Goal: Navigation & Orientation: Find specific page/section

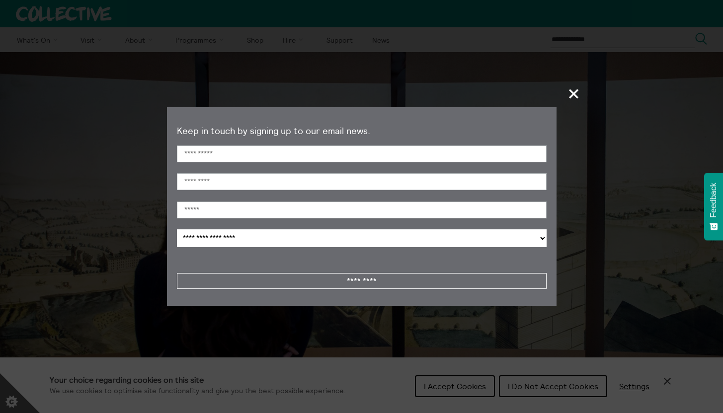
click at [576, 93] on span "+" at bounding box center [574, 93] width 29 height 29
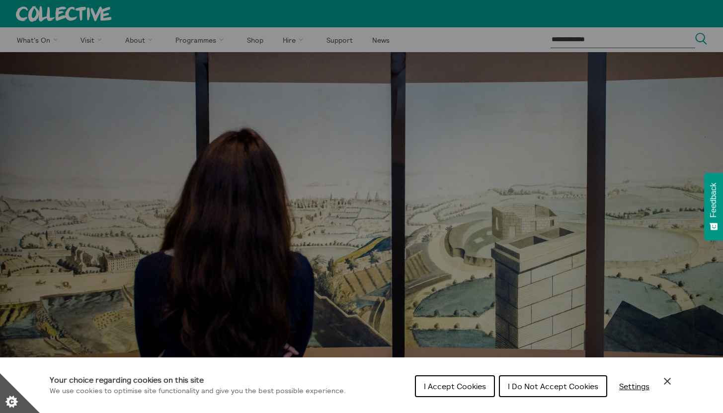
click at [665, 381] on icon "Close Cookie Control" at bounding box center [667, 382] width 12 height 12
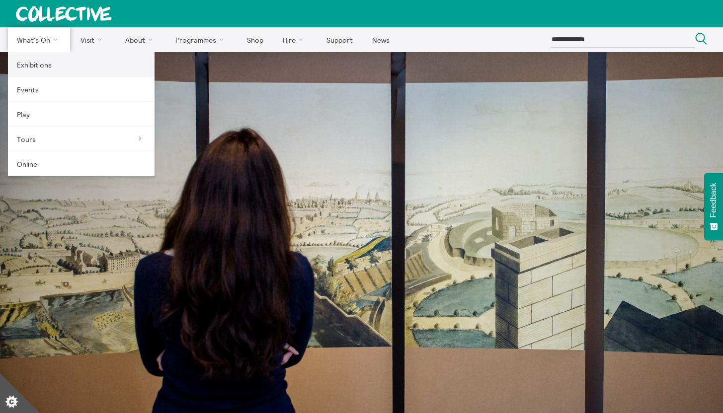
click at [42, 65] on link "Exhibitions" at bounding box center [81, 64] width 147 height 25
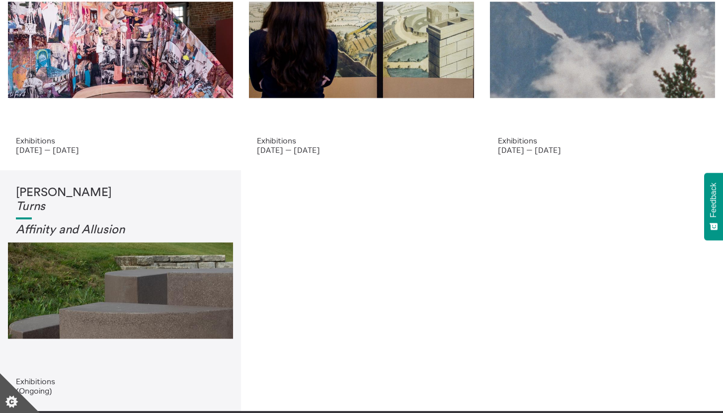
scroll to position [123, 0]
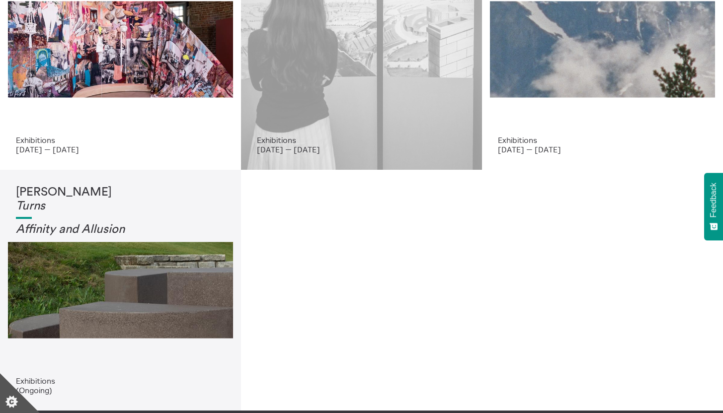
click at [316, 113] on div "Panorama New Views of a City" at bounding box center [361, 40] width 209 height 191
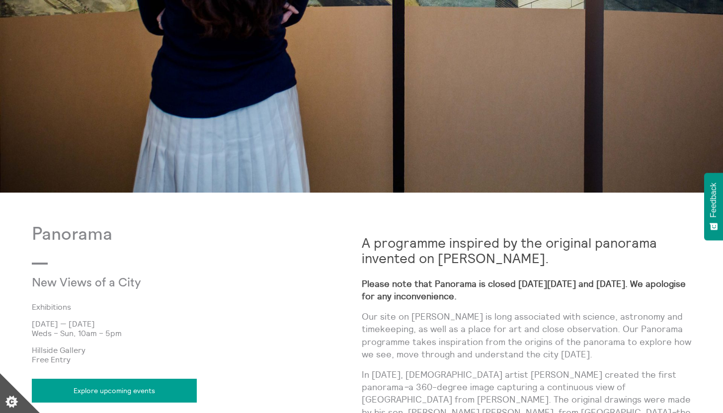
scroll to position [393, 0]
